Goal: Task Accomplishment & Management: Manage account settings

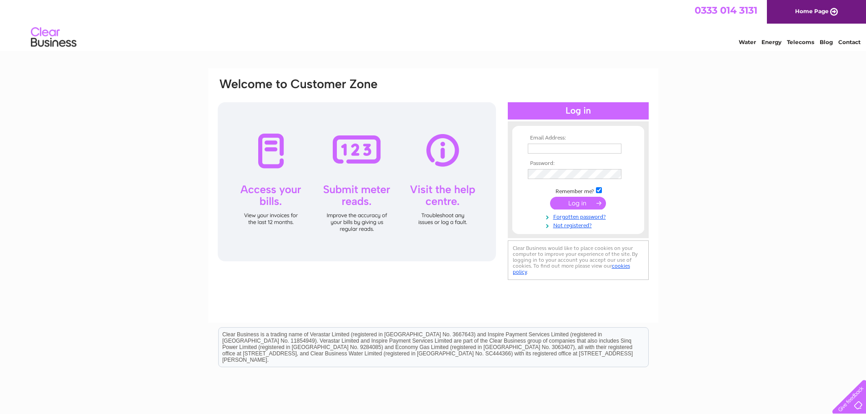
click at [538, 148] on input "text" at bounding box center [575, 149] width 94 height 10
type input "[DOMAIN_NAME][EMAIL_ADDRESS][DOMAIN_NAME]"
click at [550, 198] on input "submit" at bounding box center [578, 204] width 56 height 13
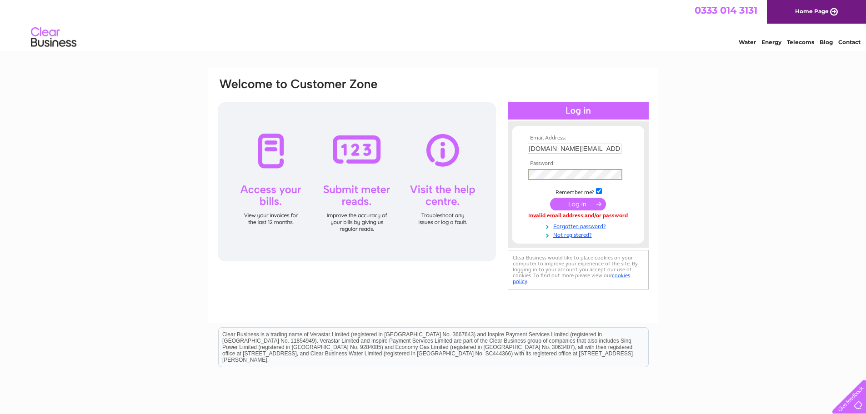
click at [582, 204] on input "submit" at bounding box center [578, 204] width 56 height 13
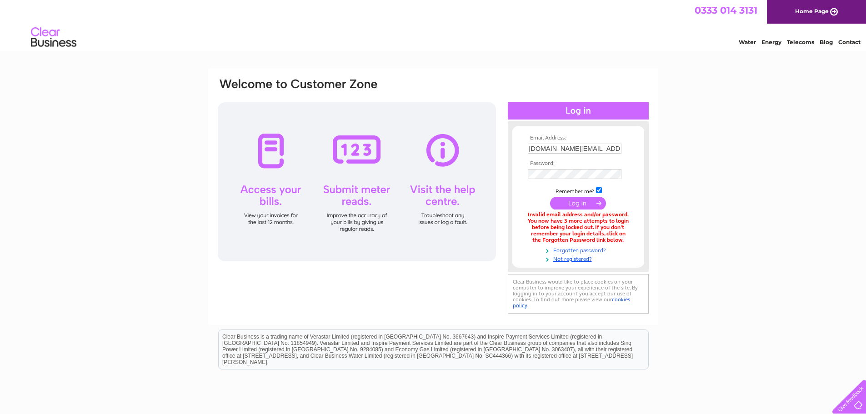
click at [586, 250] on link "Forgotten password?" at bounding box center [579, 249] width 103 height 9
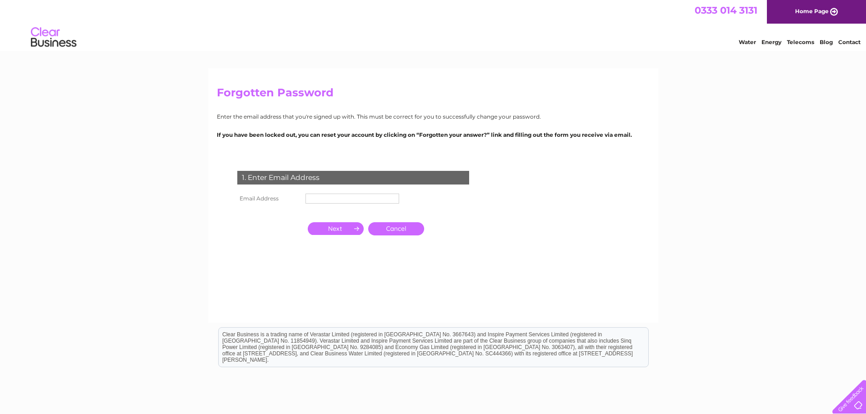
click at [322, 197] on input "text" at bounding box center [352, 199] width 94 height 10
type input "ngg.more.ltd@gmail.com"
click at [345, 227] on input "button" at bounding box center [336, 229] width 56 height 13
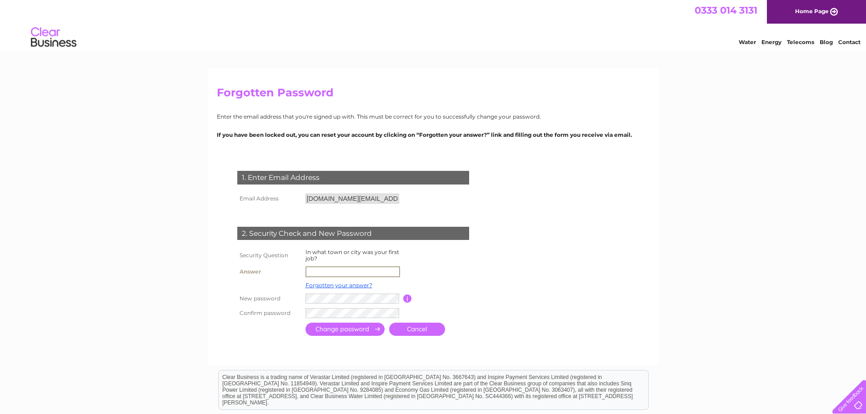
click at [347, 270] on input "text" at bounding box center [352, 271] width 95 height 11
type input "Southampton"
click at [429, 285] on td at bounding box center [448, 285] width 73 height 12
click at [369, 327] on input "submit" at bounding box center [344, 329] width 79 height 13
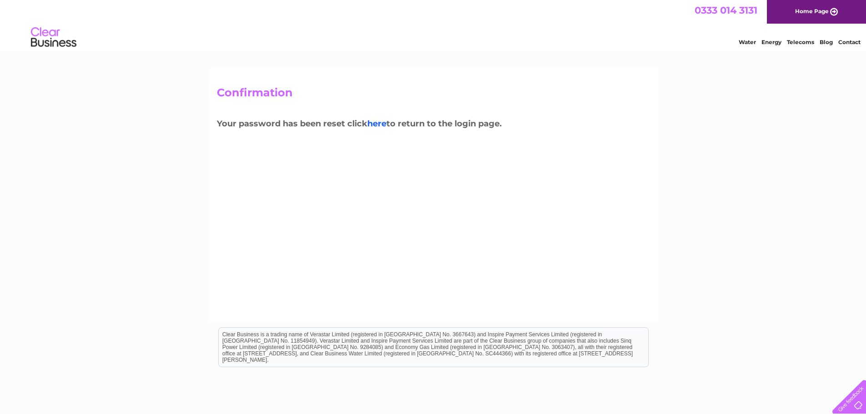
click at [372, 124] on link "here" at bounding box center [376, 124] width 19 height 10
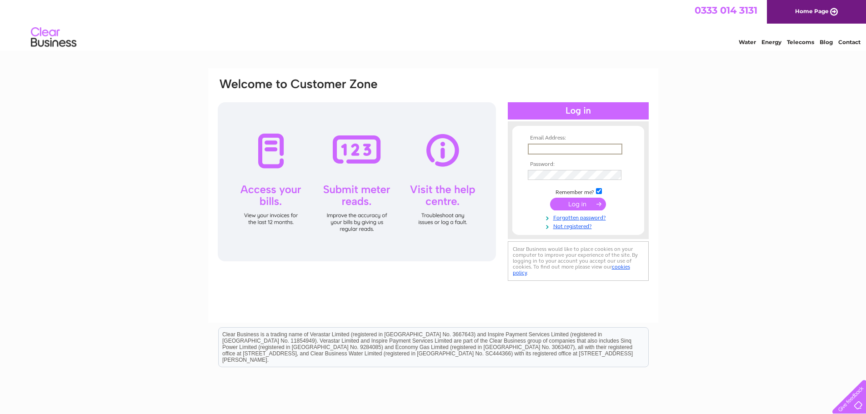
click at [580, 145] on input "text" at bounding box center [575, 149] width 95 height 11
type input "ngg.more.ltd@gmail.com"
click at [571, 206] on input "submit" at bounding box center [578, 203] width 56 height 13
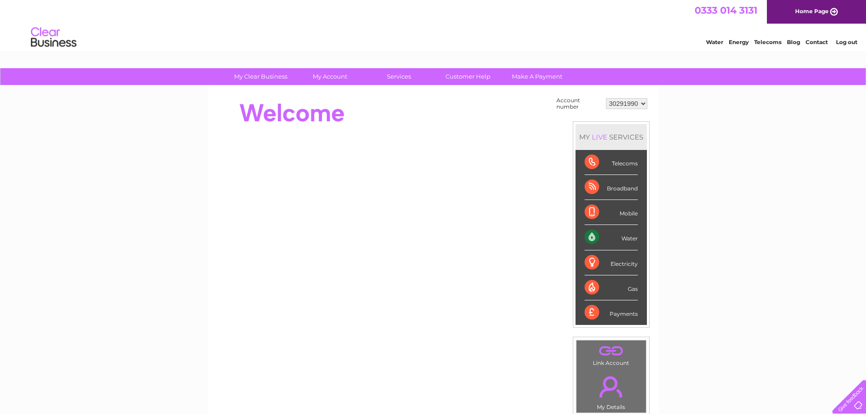
click at [625, 239] on div "Water" at bounding box center [610, 237] width 53 height 25
click at [594, 240] on div "Water" at bounding box center [610, 237] width 53 height 25
click at [632, 243] on div "Water" at bounding box center [610, 237] width 53 height 25
click at [588, 238] on div "Water" at bounding box center [610, 237] width 53 height 25
click at [620, 145] on div "MY LIVE SERVICES" at bounding box center [610, 137] width 71 height 26
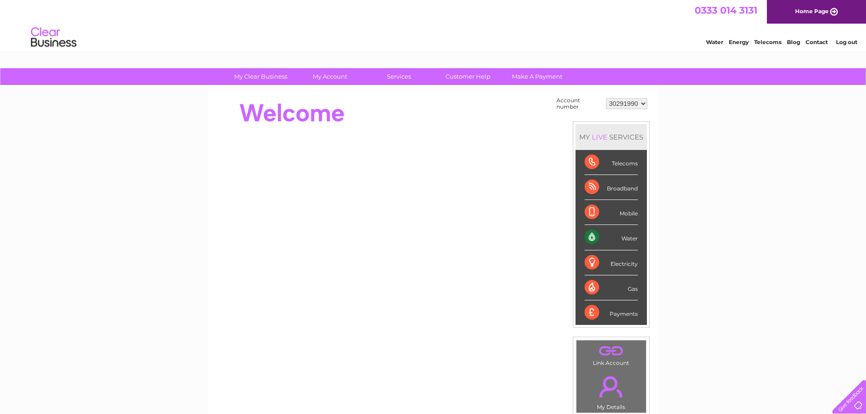
click at [624, 106] on select "30291990" at bounding box center [626, 103] width 41 height 11
click at [625, 106] on select "30291990" at bounding box center [626, 103] width 41 height 11
click at [549, 107] on div "Account number 30291990 MY LIVE SERVICES Telecoms Broadband Mobile Water Electr…" at bounding box center [433, 227] width 433 height 265
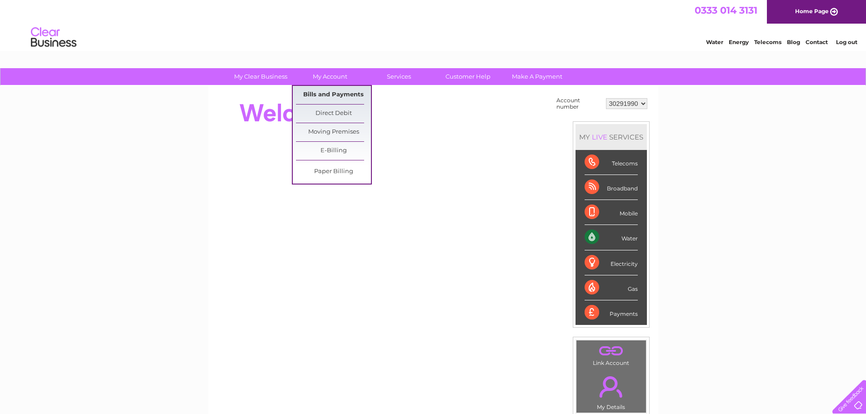
click at [347, 92] on link "Bills and Payments" at bounding box center [333, 95] width 75 height 18
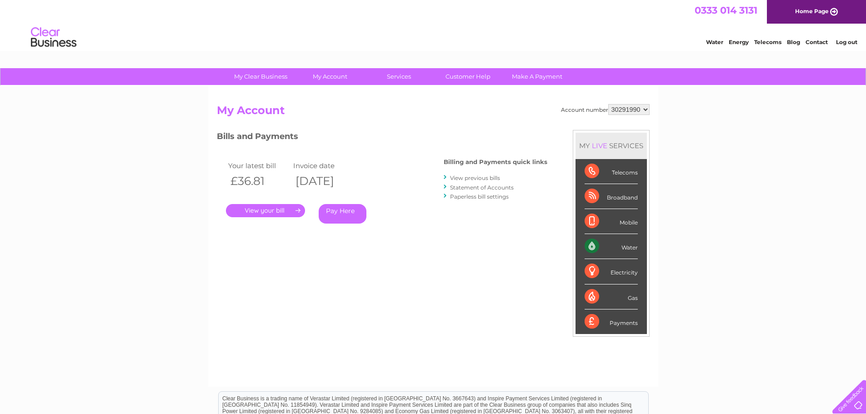
click at [260, 207] on link "." at bounding box center [265, 210] width 79 height 13
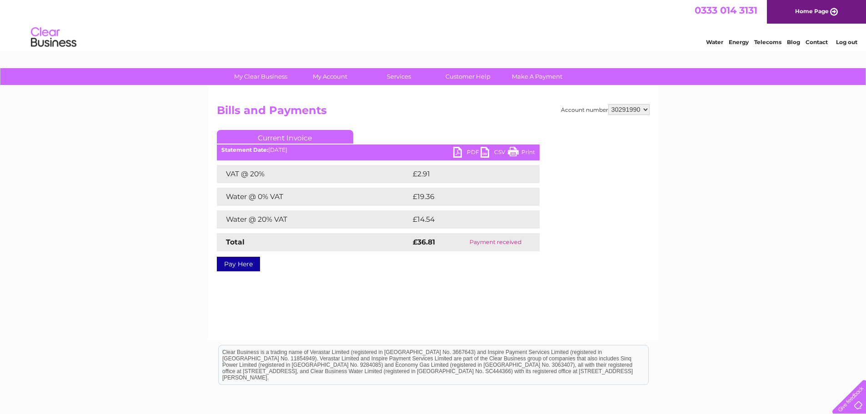
click at [154, 253] on div "My Clear Business Login Details My Details My Preferences Link Account My Accou…" at bounding box center [433, 282] width 866 height 428
click at [468, 150] on link "PDF" at bounding box center [466, 153] width 27 height 13
drag, startPoint x: 710, startPoint y: 111, endPoint x: 728, endPoint y: 102, distance: 19.7
click at [711, 110] on div "My Clear Business Login Details My Details My Preferences Link Account My Accou…" at bounding box center [433, 282] width 866 height 428
click at [378, 103] on div "Account number 30291990 Bills and Payments Current Invoice PDF CSV Print VAT @ …" at bounding box center [433, 213] width 450 height 254
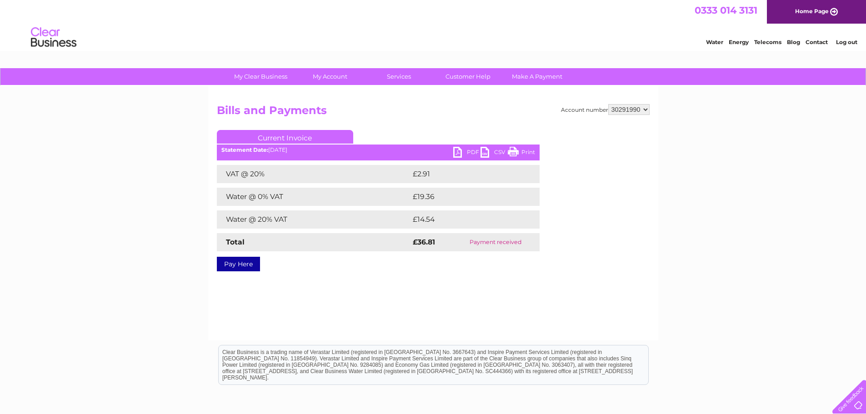
click at [786, 125] on div "My Clear Business Login Details My Details My Preferences Link Account My Accou…" at bounding box center [433, 282] width 866 height 428
